Goal: Transaction & Acquisition: Purchase product/service

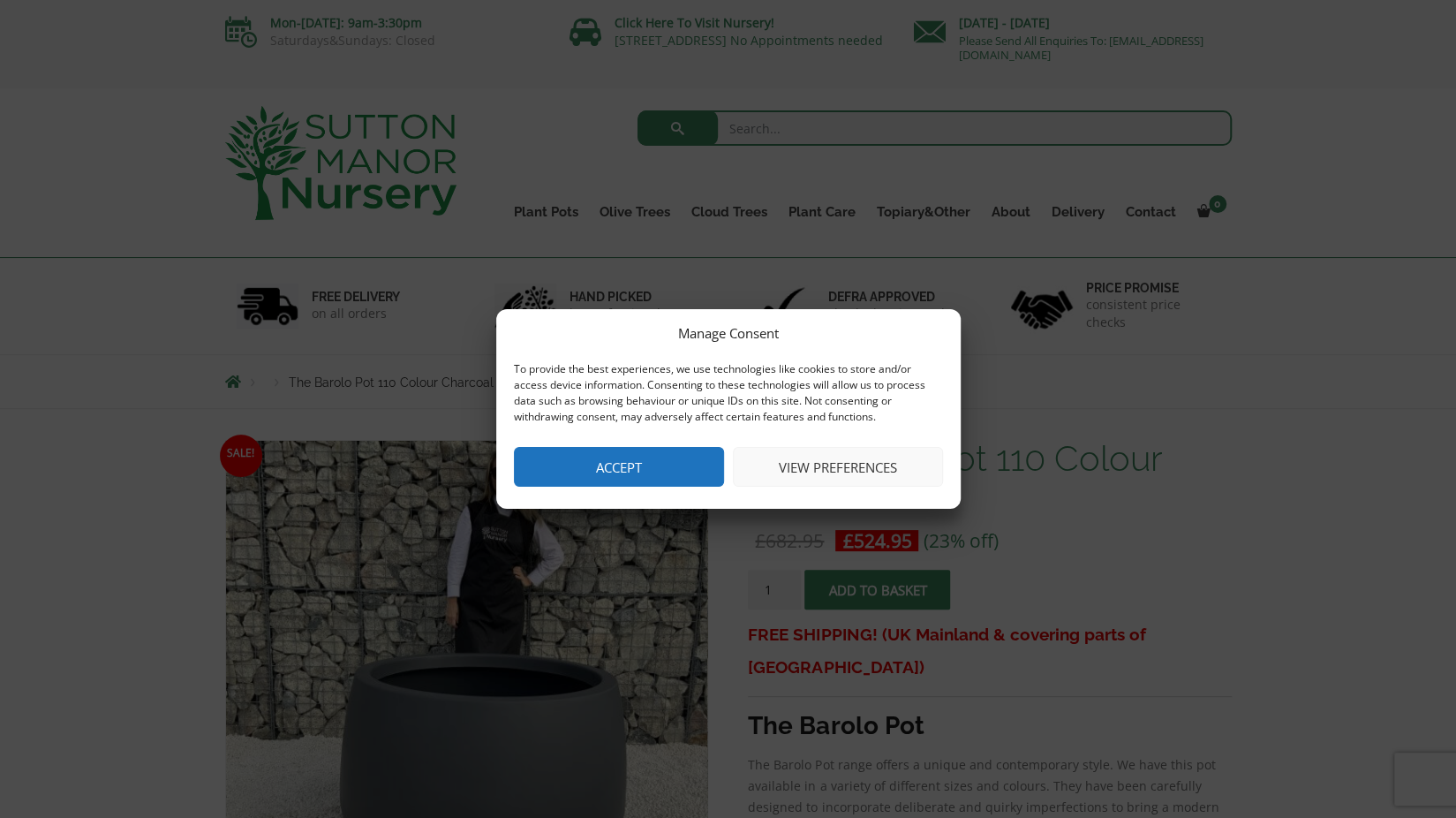
click at [657, 476] on button "Accept" at bounding box center [619, 467] width 210 height 40
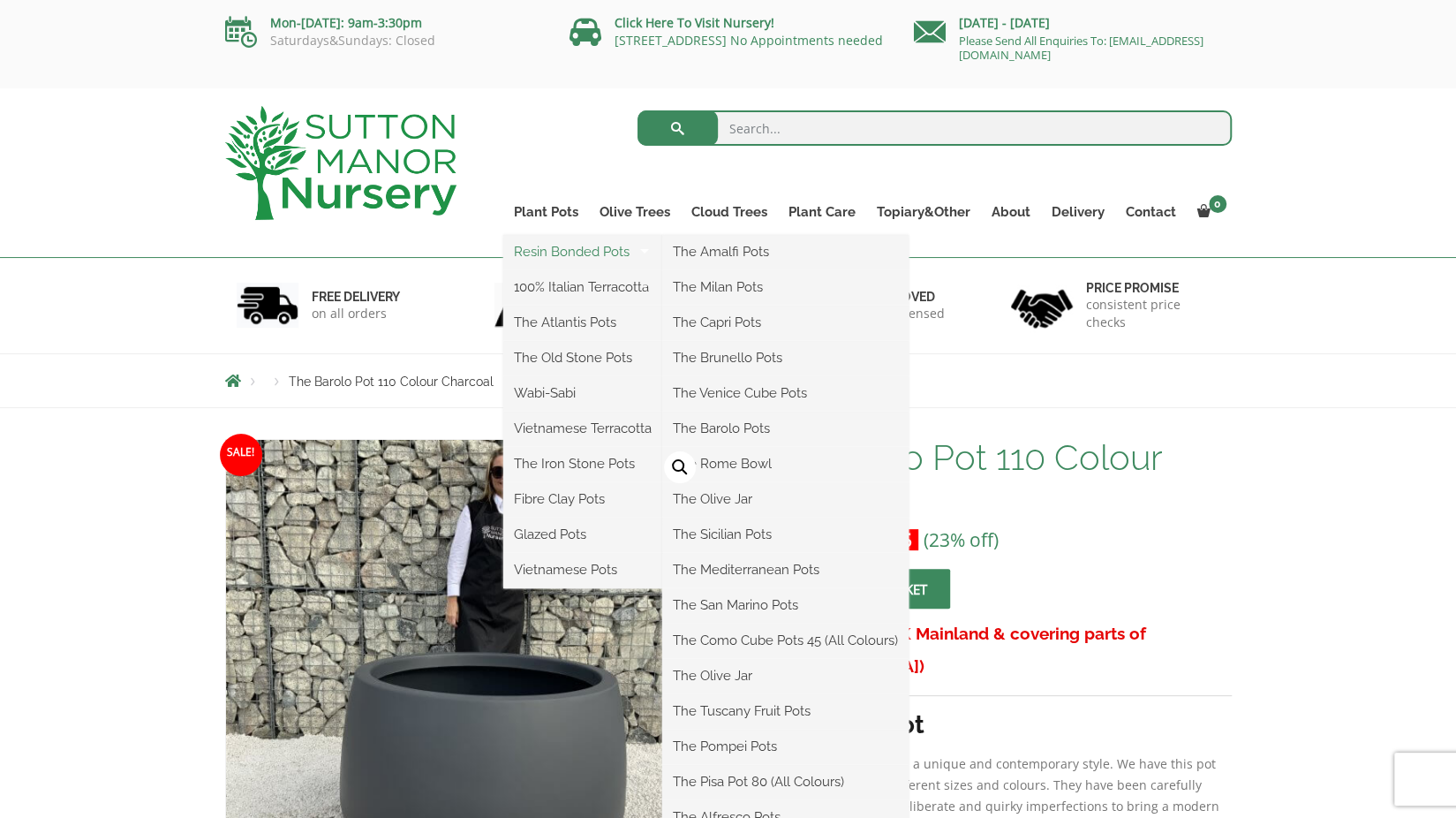
click at [570, 257] on link "Resin Bonded Pots" at bounding box center [582, 252] width 159 height 26
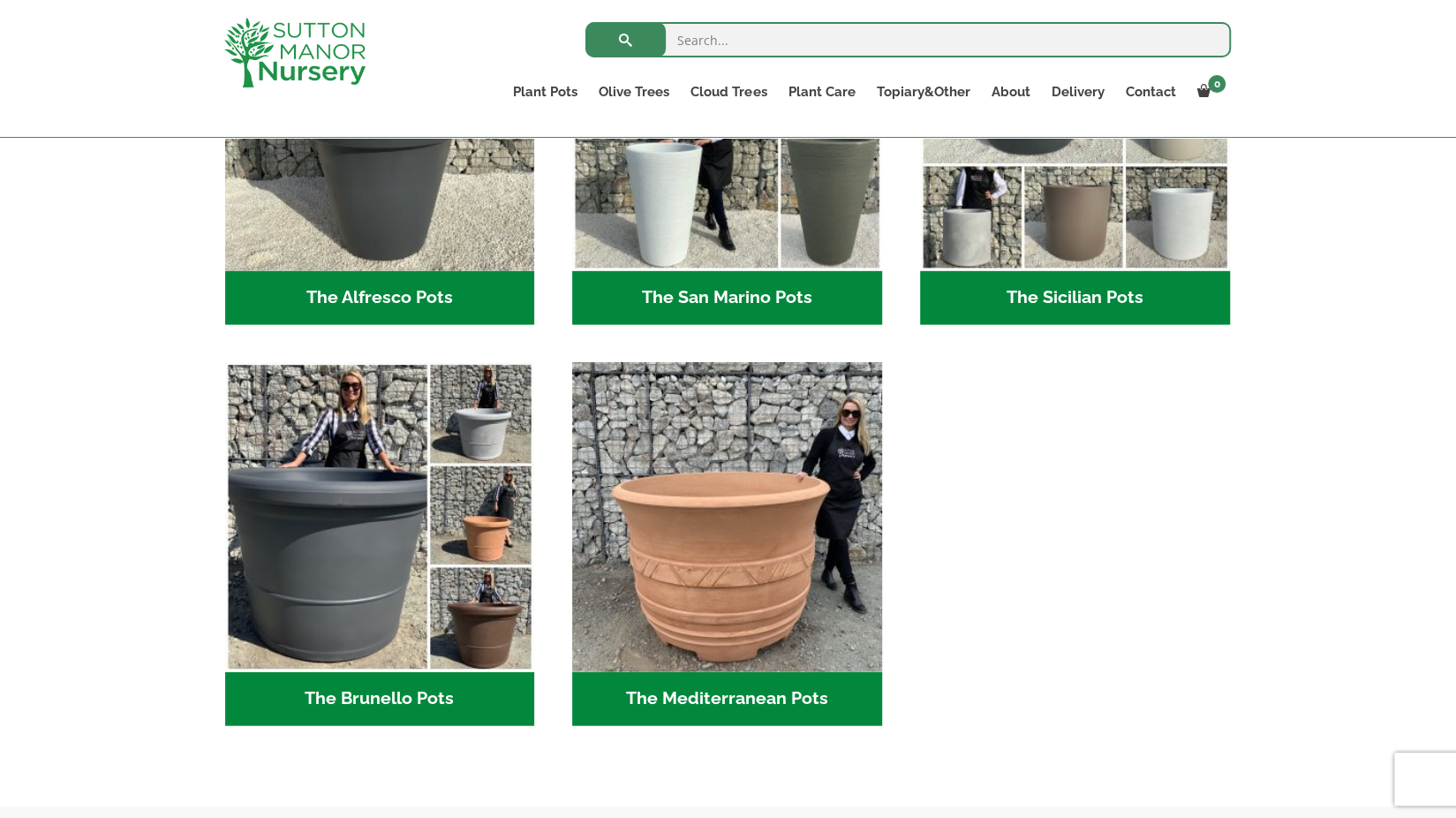
scroll to position [1912, 0]
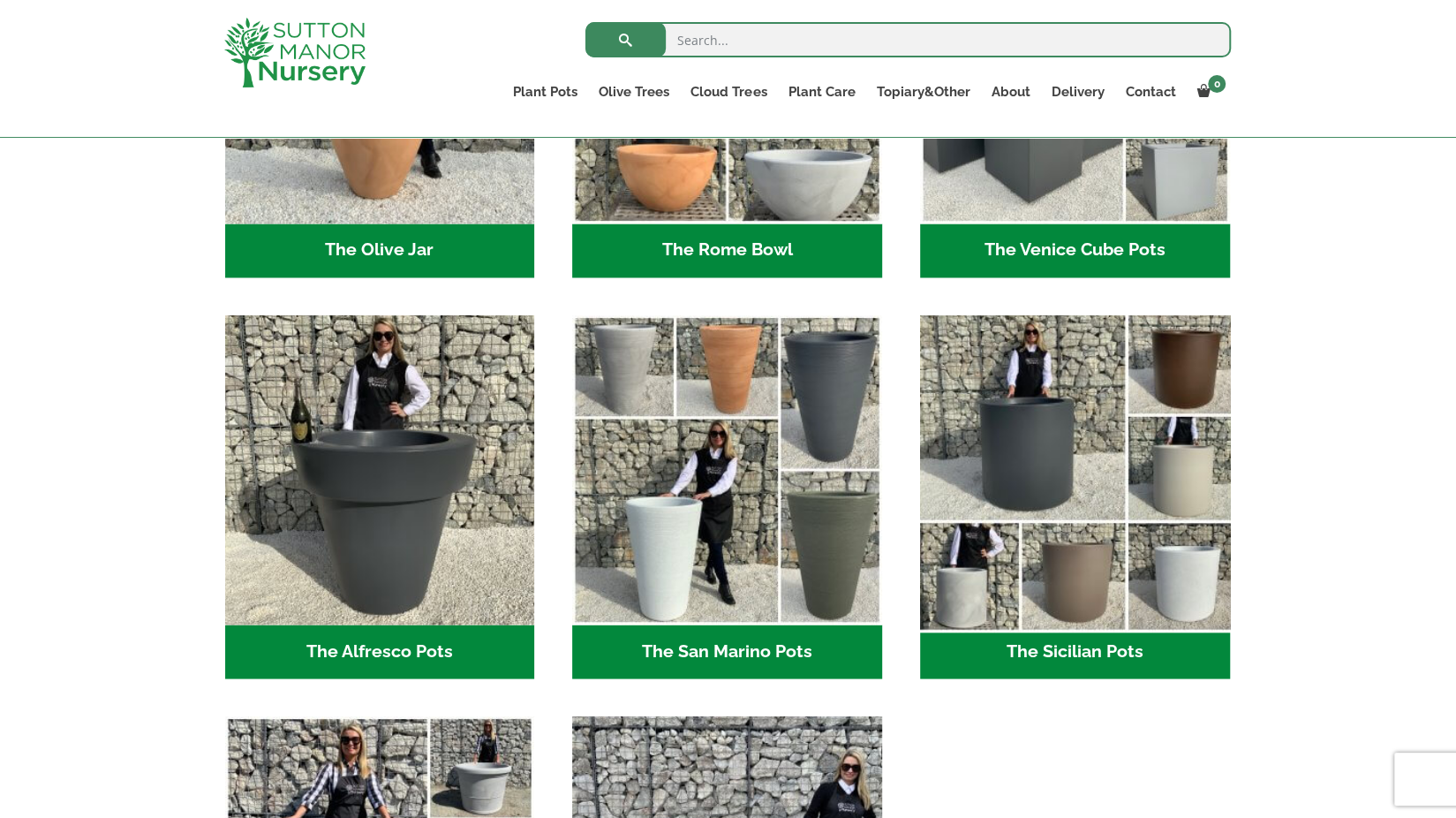
click at [1001, 395] on img "Visit product category The Sicilian Pots" at bounding box center [1073, 469] width 325 height 325
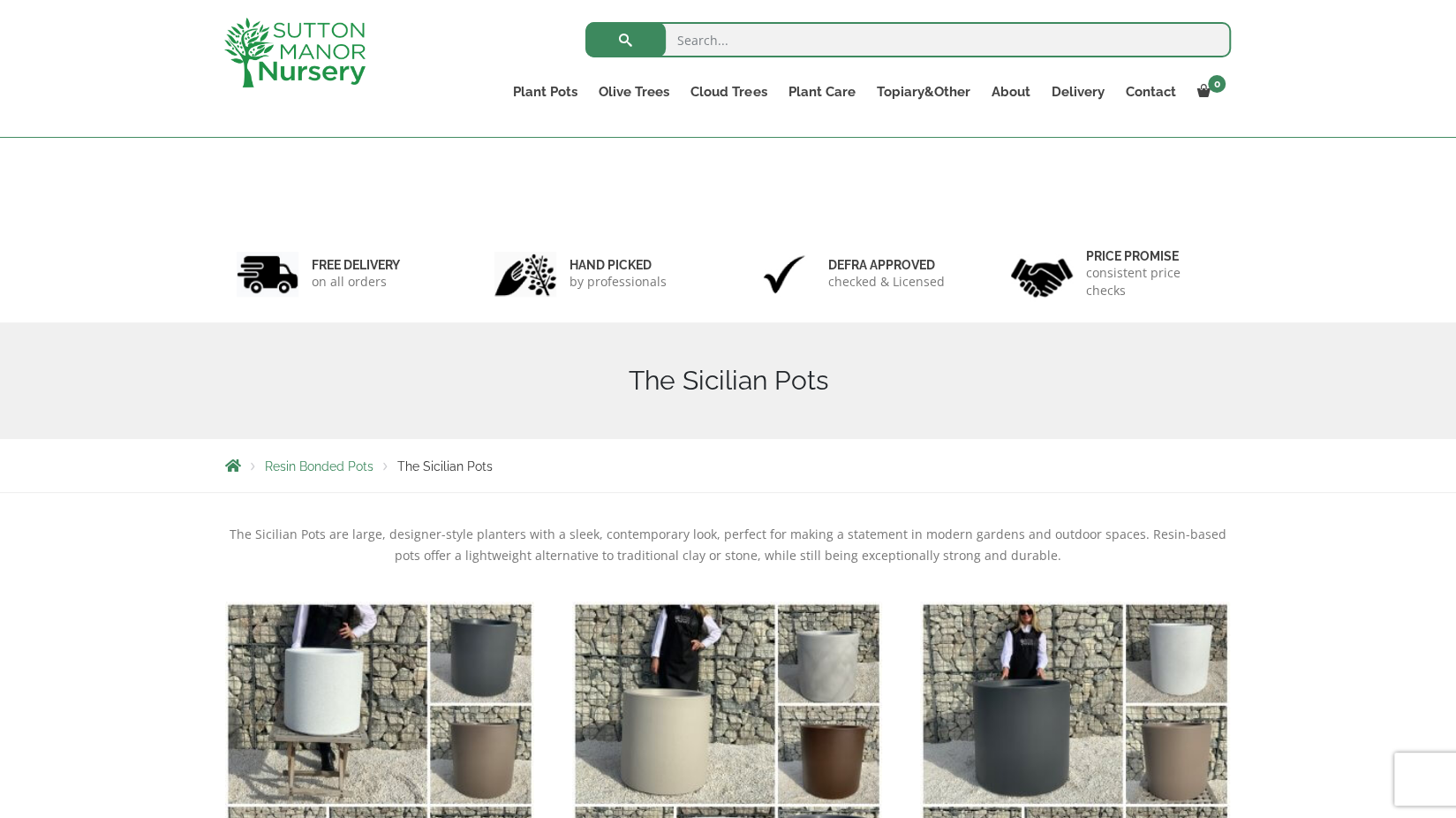
scroll to position [321, 0]
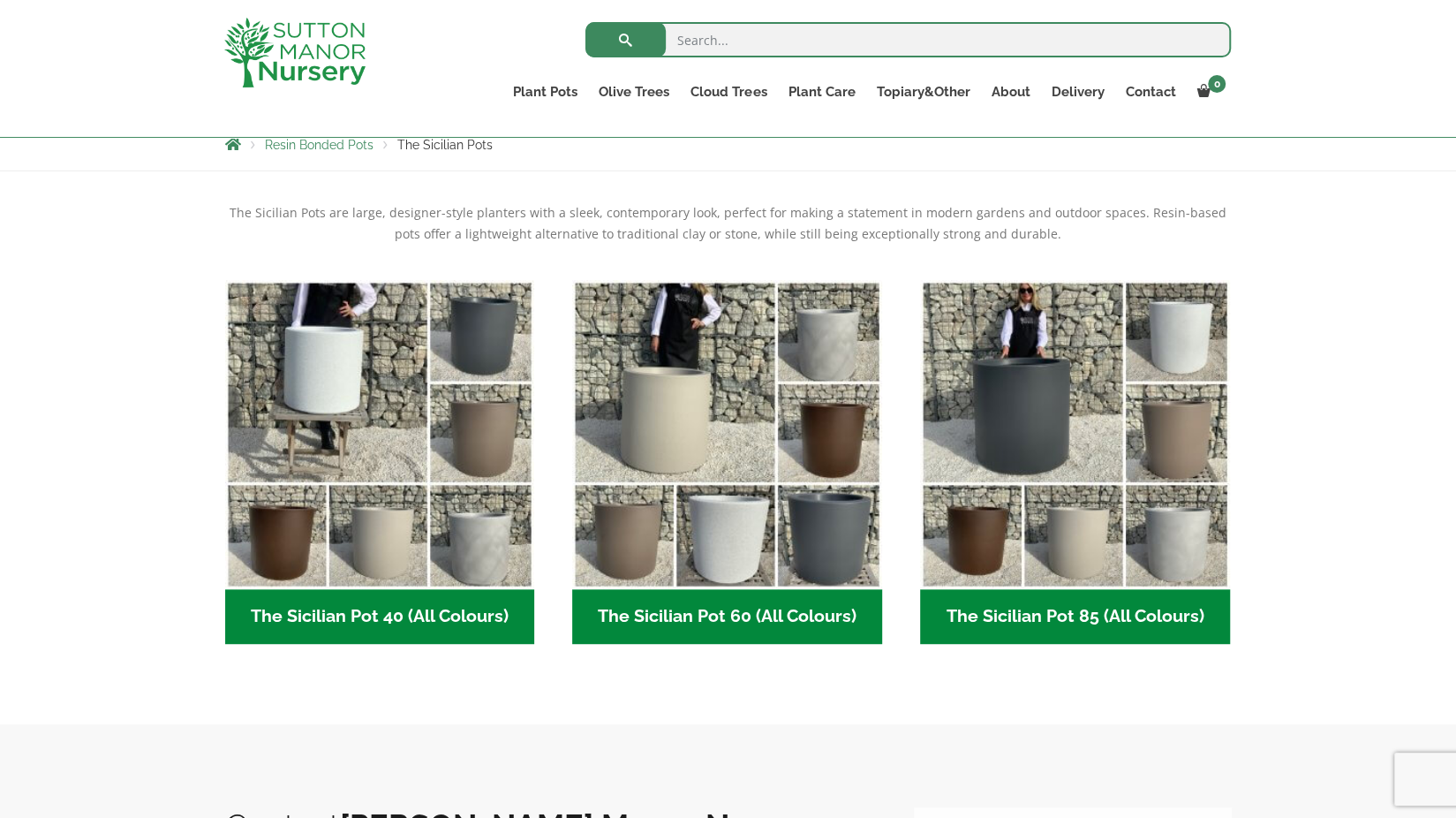
click at [1042, 621] on h2 "The Sicilian Pot 85 (All Colours) (6)" at bounding box center [1074, 616] width 310 height 55
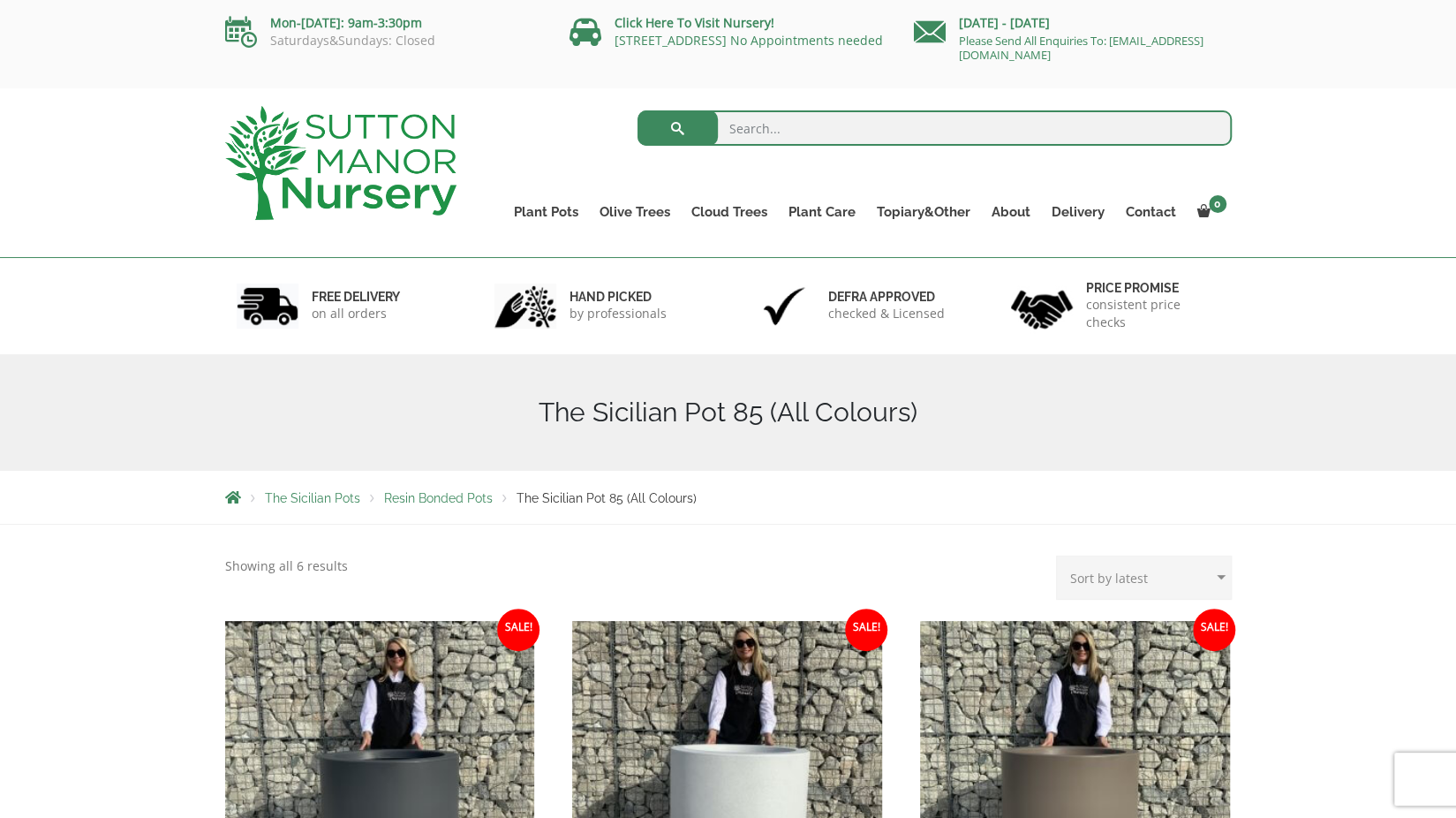
scroll to position [321, 0]
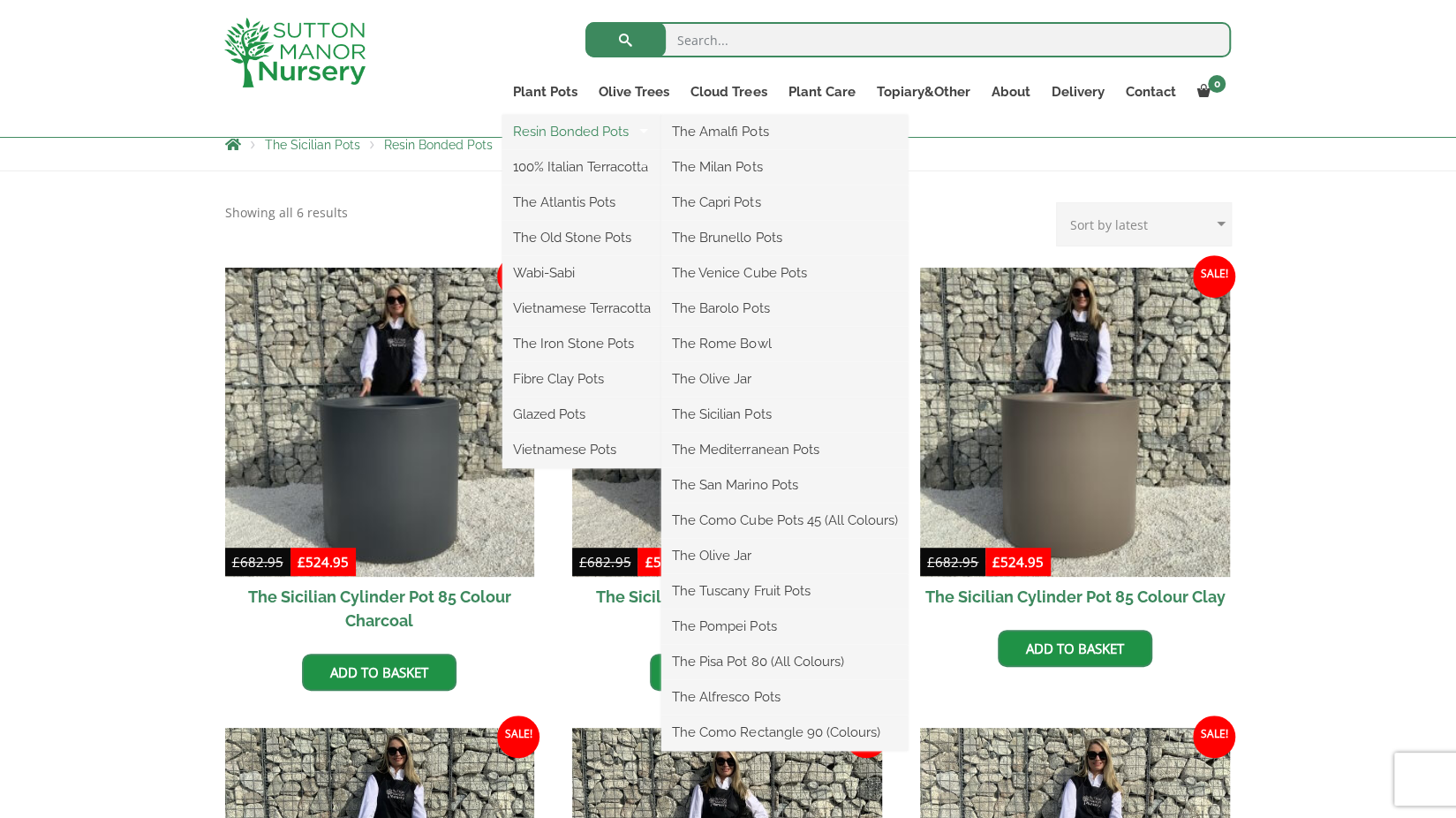
click at [576, 135] on link "Resin Bonded Pots" at bounding box center [581, 131] width 159 height 26
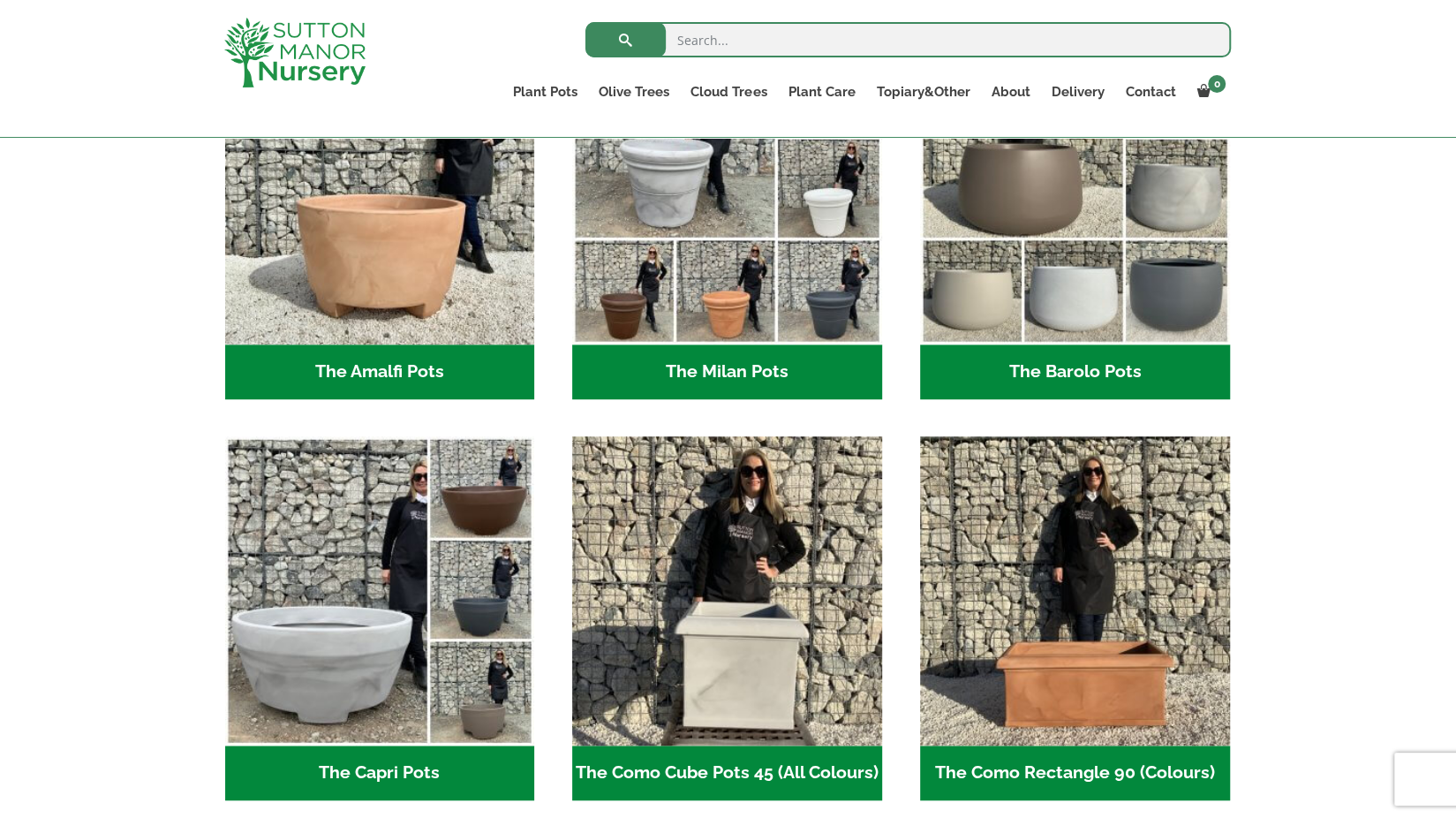
scroll to position [940, 0]
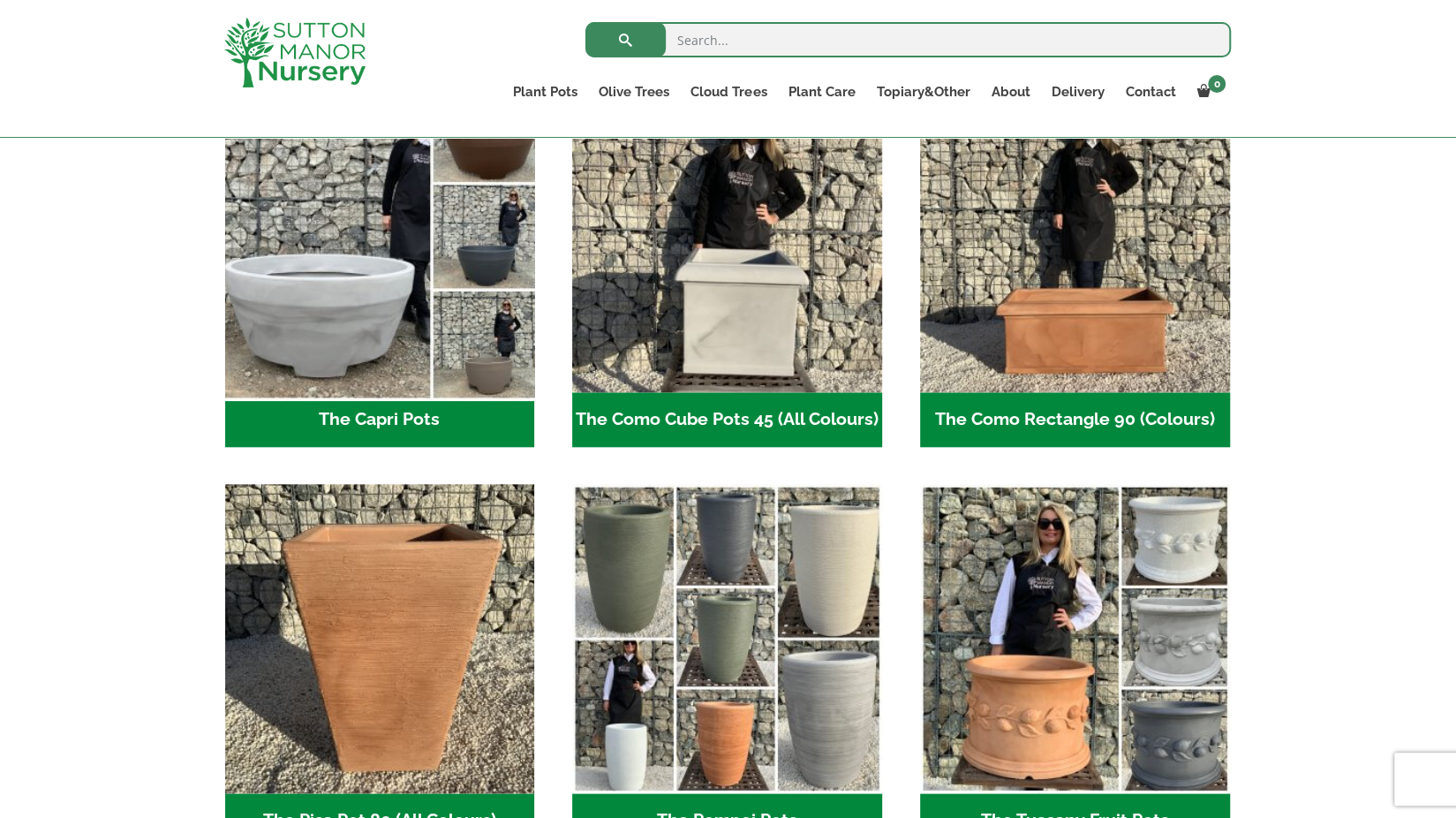
click at [348, 275] on img "Visit product category The Capri Pots" at bounding box center [379, 237] width 325 height 325
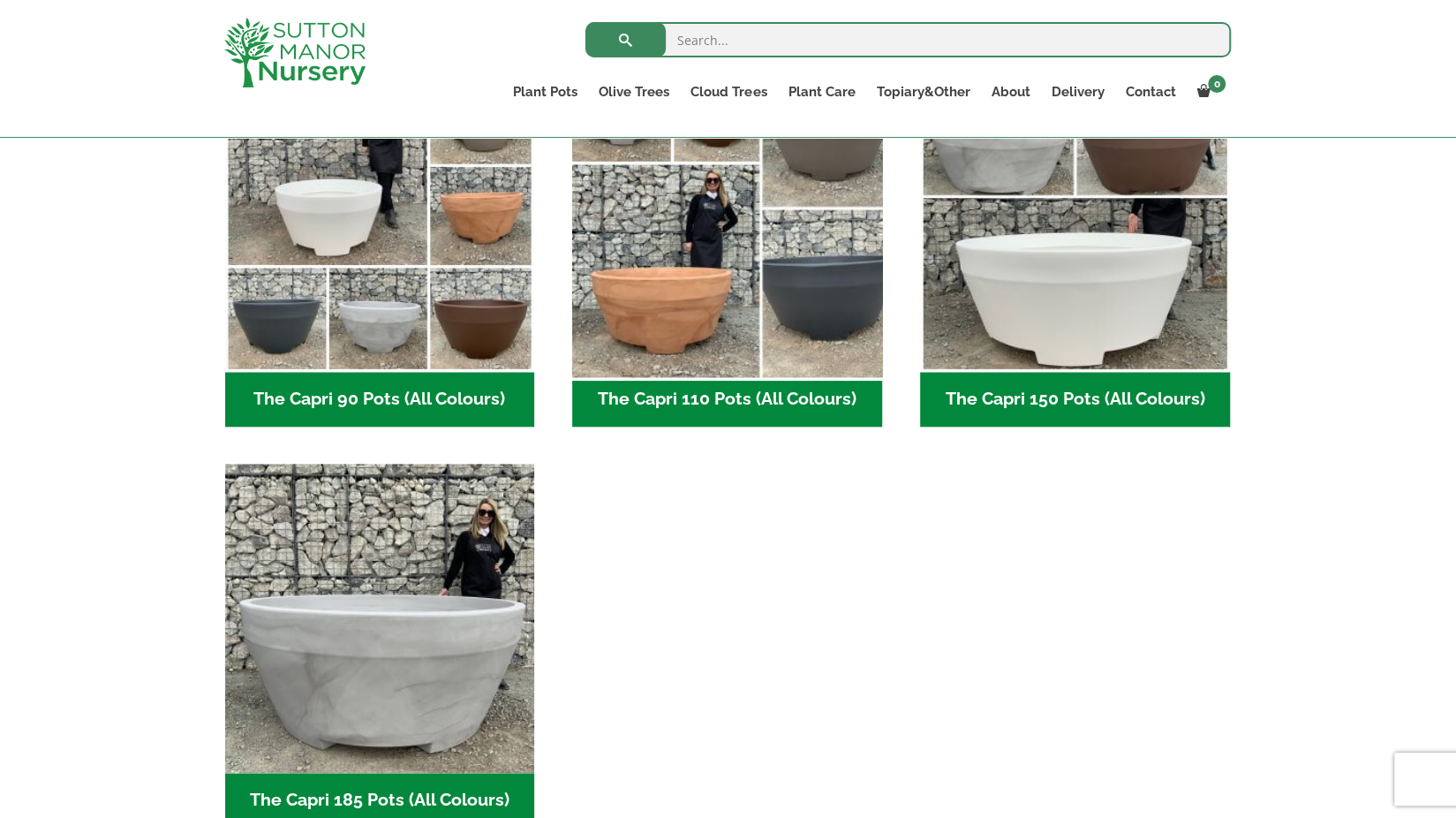
scroll to position [763, 0]
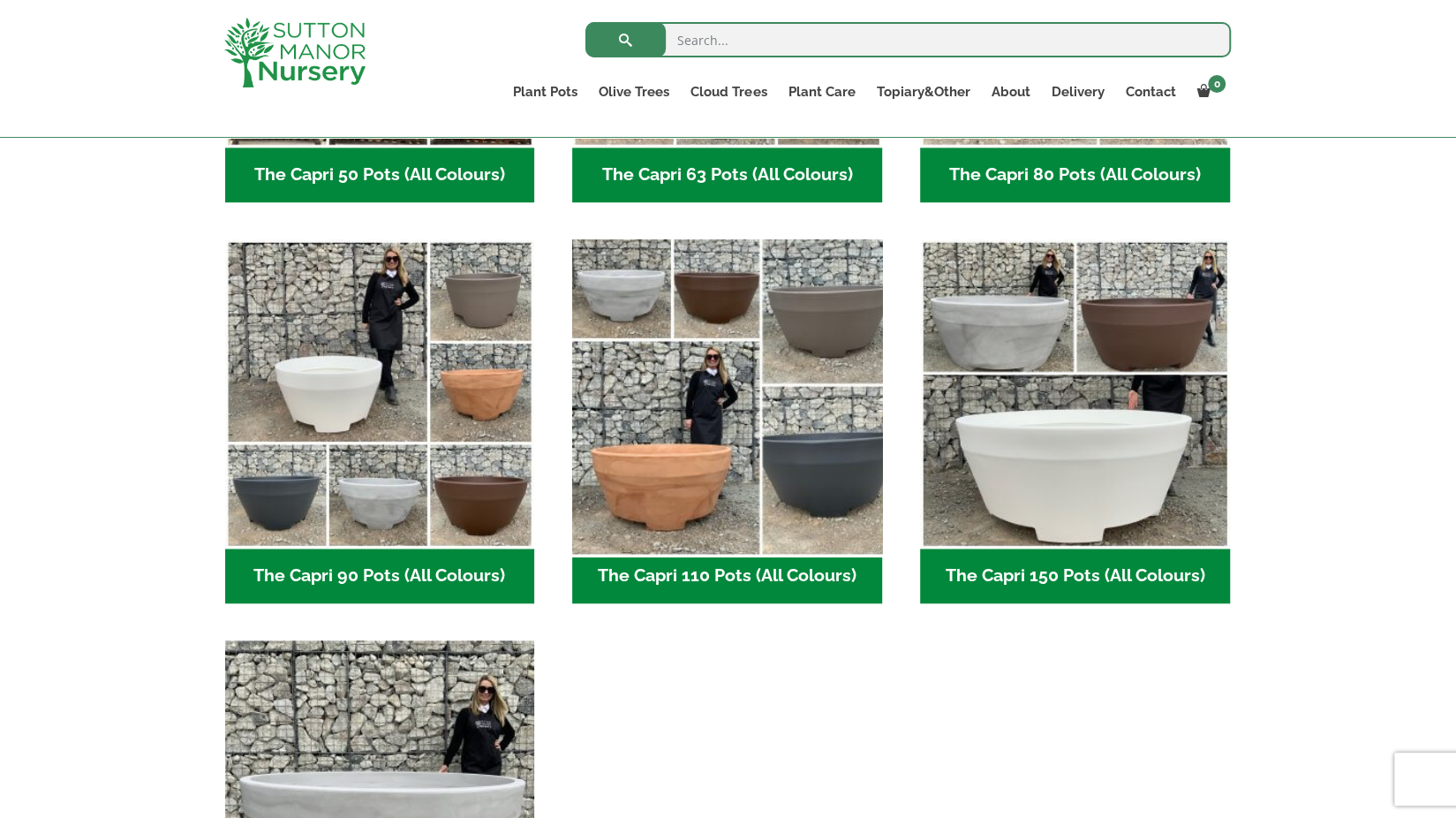
click at [655, 464] on img "Visit product category The Capri 110 Pots (All Colours)" at bounding box center [727, 394] width 325 height 325
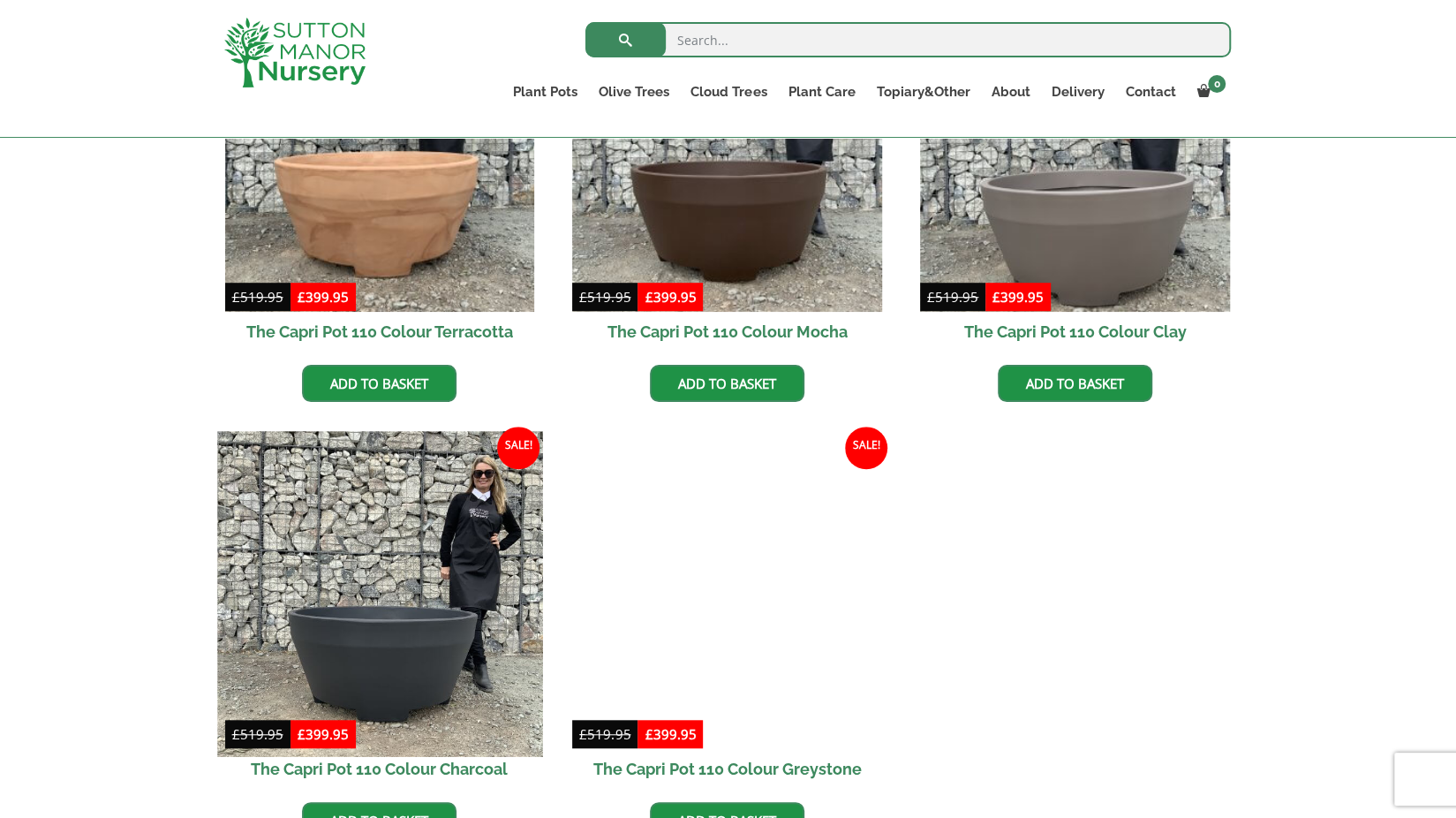
scroll to position [763, 0]
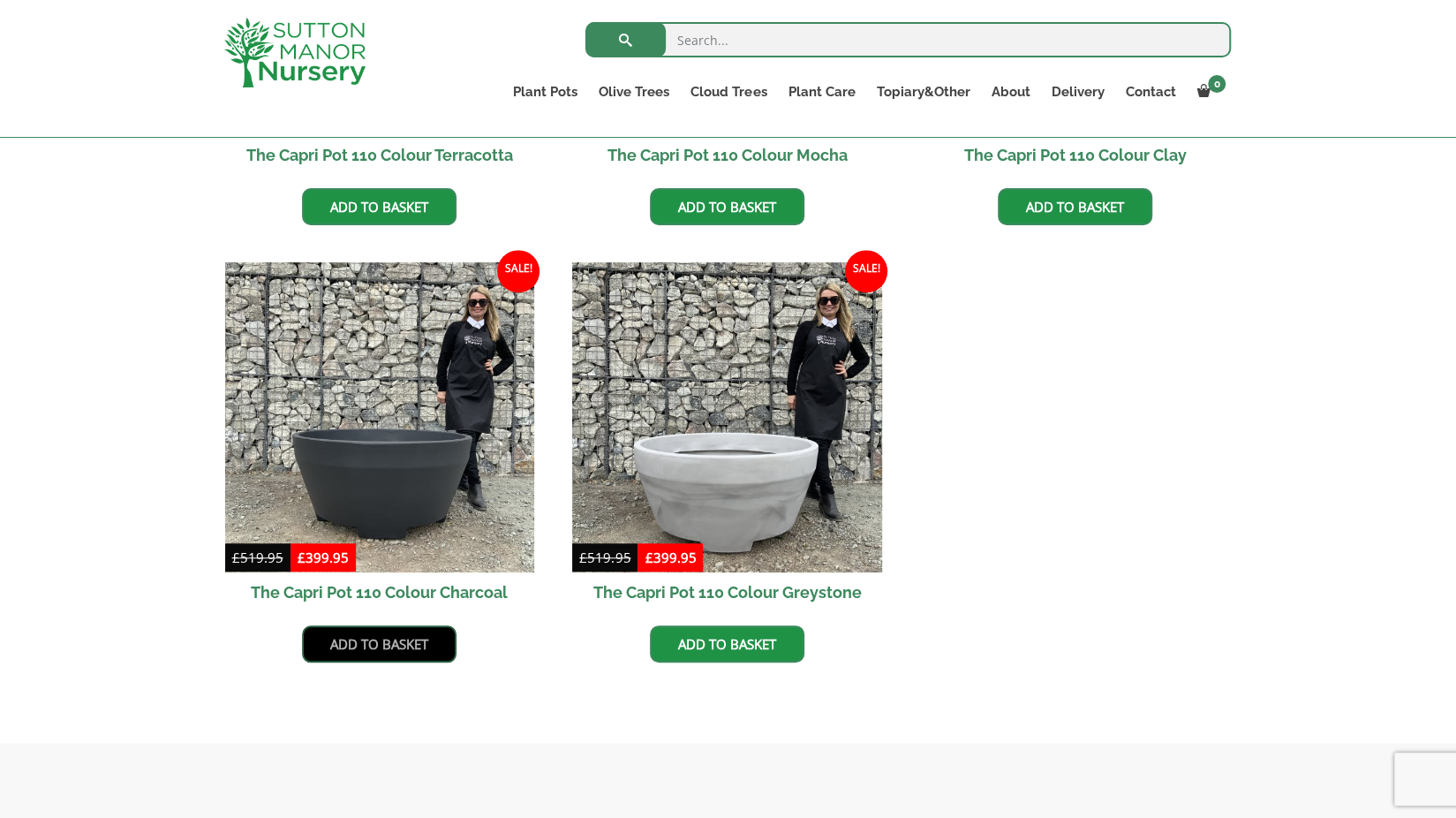
click at [399, 649] on link "Add to basket" at bounding box center [379, 643] width 155 height 37
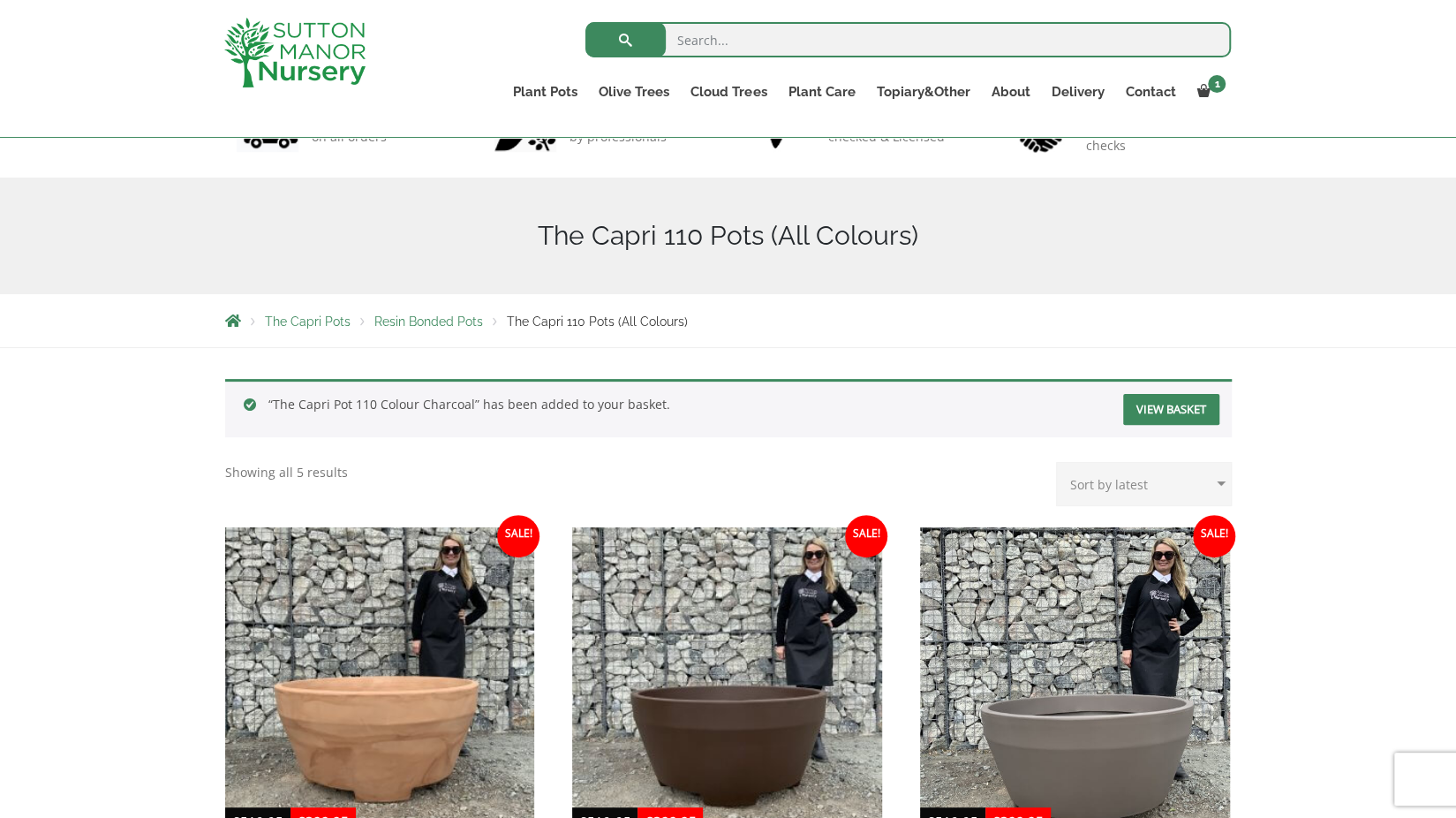
scroll to position [675, 0]
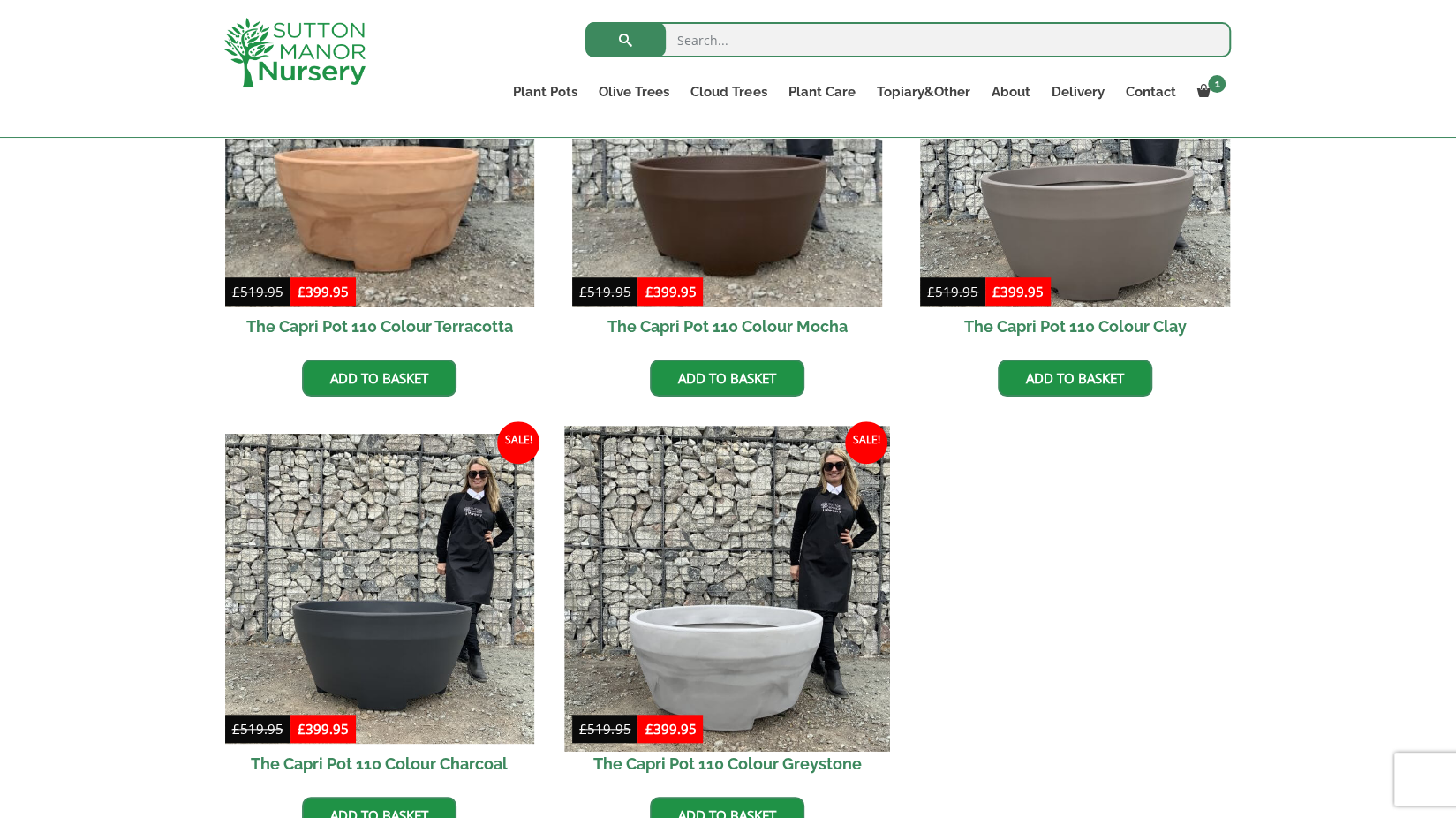
click at [767, 623] on img at bounding box center [727, 589] width 325 height 325
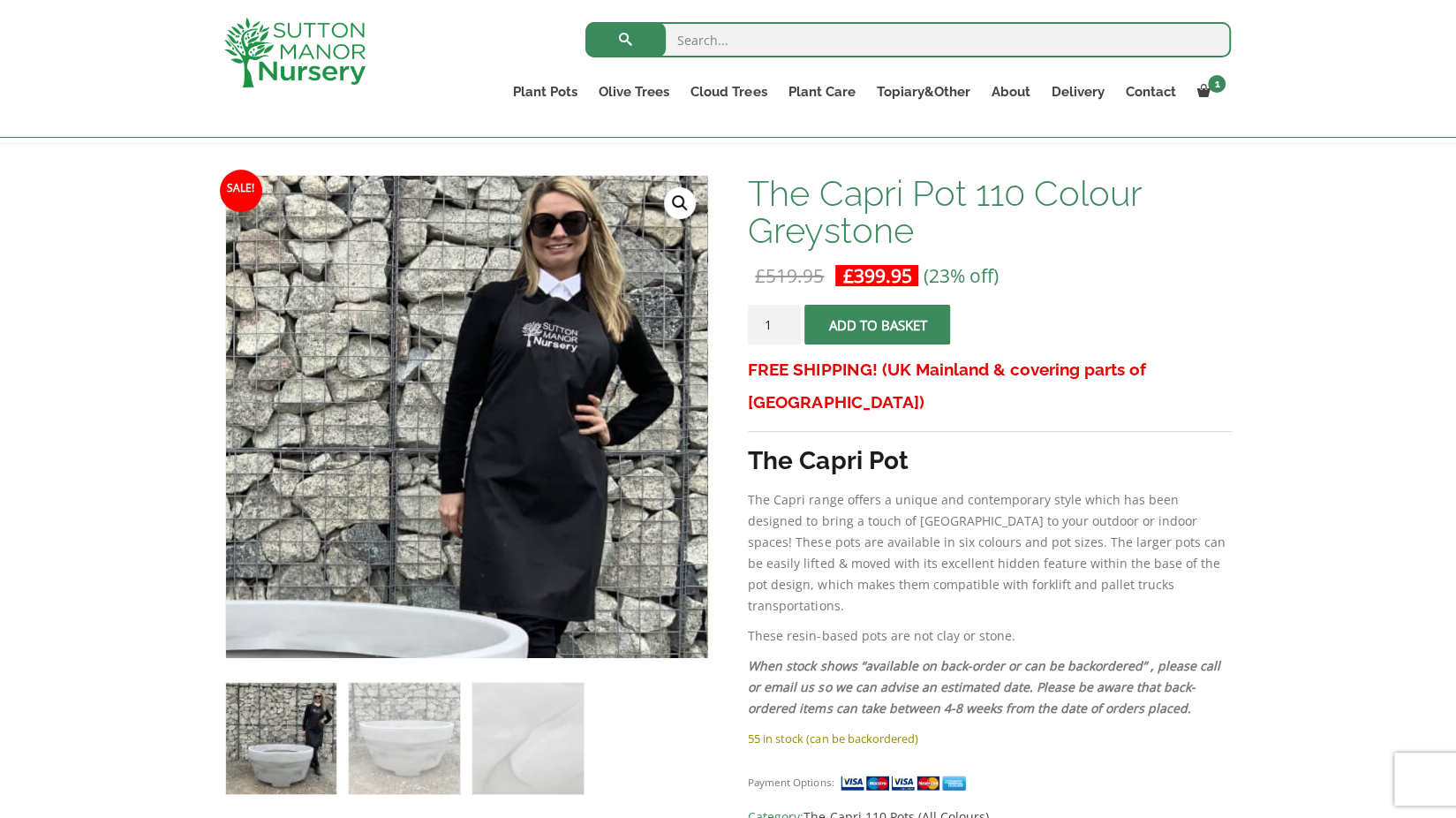
scroll to position [321, 0]
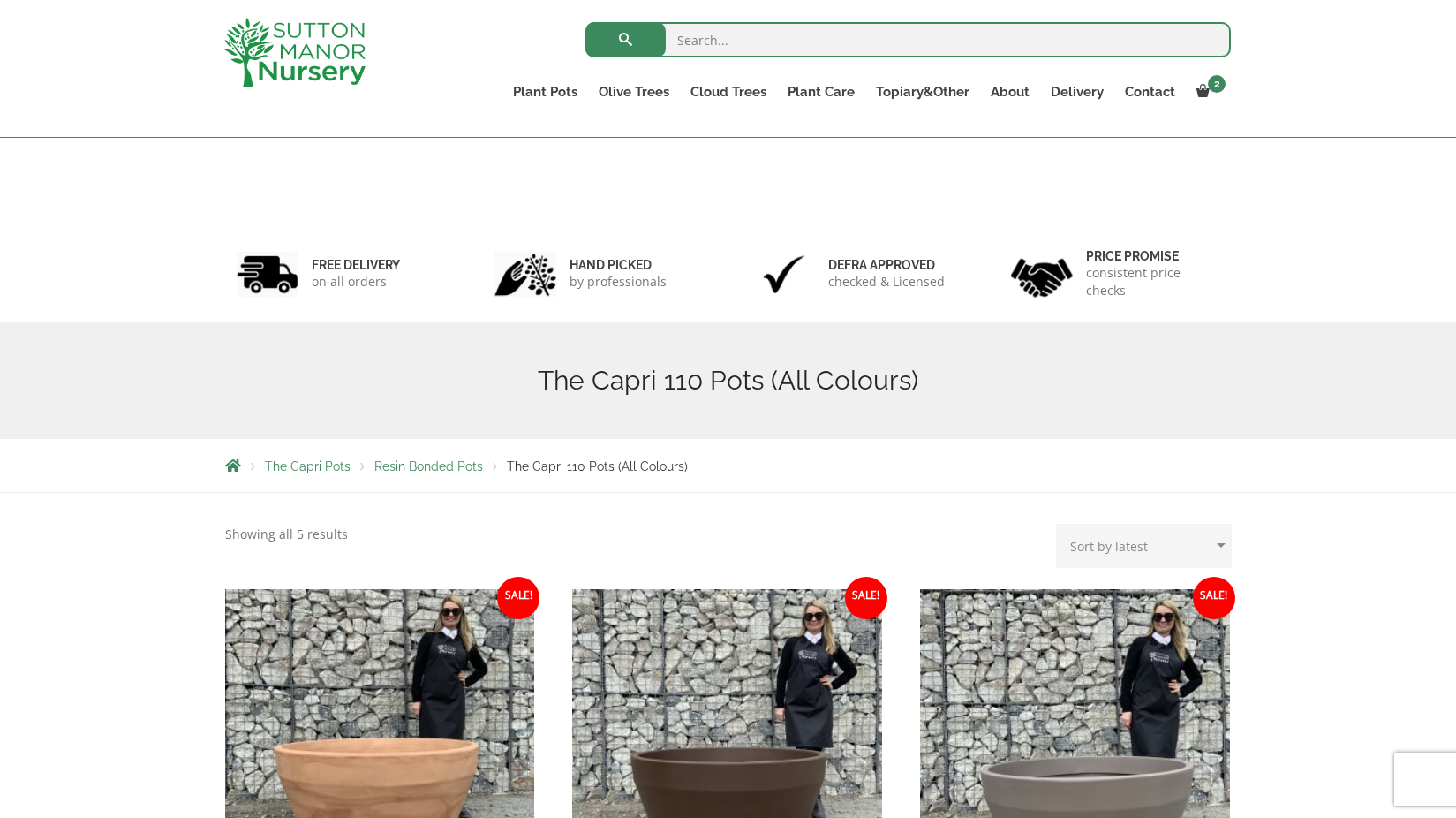
scroll to position [763, 0]
